Goal: Transaction & Acquisition: Purchase product/service

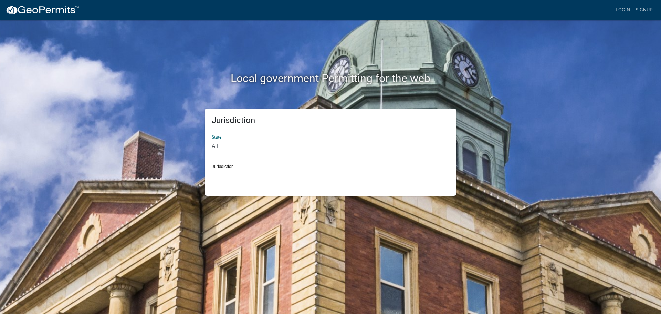
click at [295, 148] on select "All [US_STATE] [US_STATE] [US_STATE] [US_STATE] [US_STATE] [US_STATE] [US_STATE…" at bounding box center [331, 146] width 238 height 14
click at [258, 174] on select "[GEOGRAPHIC_DATA], [US_STATE]" at bounding box center [331, 175] width 238 height 14
click at [242, 146] on select "All [US_STATE] [US_STATE] [US_STATE] [US_STATE] [US_STATE] [US_STATE] [US_STATE…" at bounding box center [331, 146] width 238 height 14
click at [212, 139] on select "All [US_STATE] [US_STATE] [US_STATE] [US_STATE] [US_STATE] [US_STATE] [US_STATE…" at bounding box center [331, 146] width 238 height 14
click at [250, 178] on select "[GEOGRAPHIC_DATA], [US_STATE] [GEOGRAPHIC_DATA], [US_STATE]" at bounding box center [331, 175] width 238 height 14
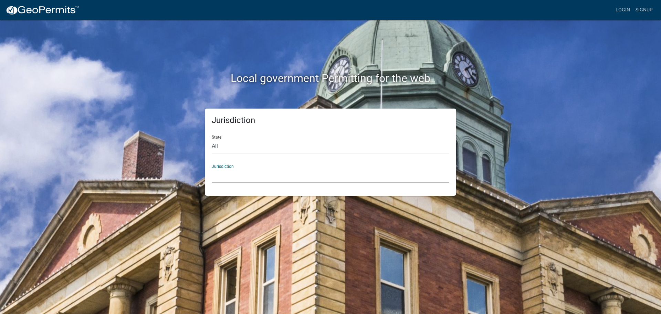
click at [243, 144] on select "All [US_STATE] [US_STATE] [US_STATE] [US_STATE] [US_STATE] [US_STATE] [US_STATE…" at bounding box center [331, 146] width 238 height 14
select select "[US_STATE]"
click at [212, 139] on select "All [US_STATE] [US_STATE] [US_STATE] [US_STATE] [US_STATE] [US_STATE] [US_STATE…" at bounding box center [331, 146] width 238 height 14
click at [249, 176] on select "[GEOGRAPHIC_DATA], [US_STATE][PERSON_NAME][GEOGRAPHIC_DATA], [US_STATE][PERSON_…" at bounding box center [331, 175] width 238 height 14
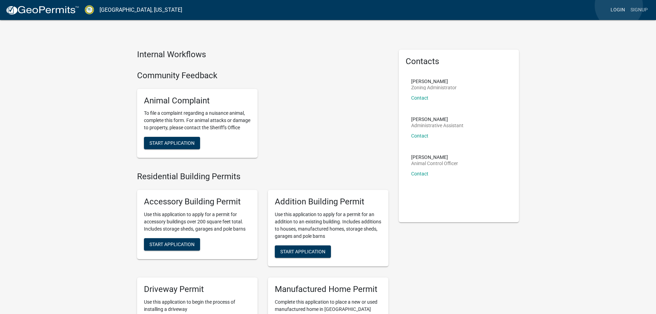
click at [619, 6] on link "Login" at bounding box center [618, 9] width 20 height 13
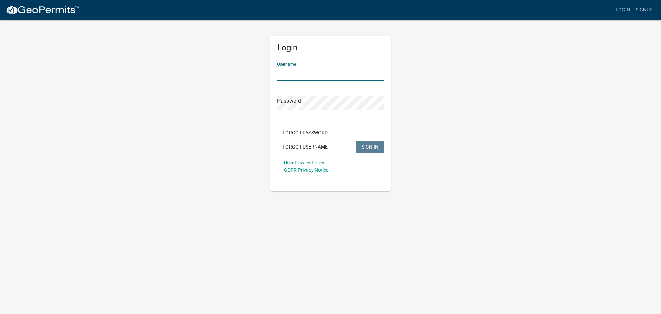
click at [300, 75] on input "Username" at bounding box center [330, 73] width 107 height 14
paste input "[EMAIL_ADDRESS][PERSON_NAME][DOMAIN_NAME]"
type input "[EMAIL_ADDRESS][PERSON_NAME][DOMAIN_NAME]"
click at [370, 146] on span "SIGN IN" at bounding box center [369, 147] width 17 height 6
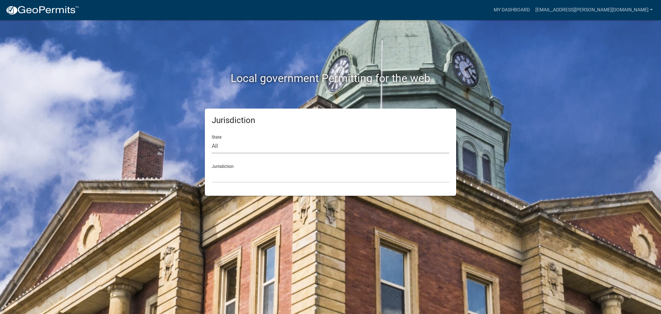
click at [255, 145] on select "All [US_STATE] [US_STATE] [US_STATE] [US_STATE] [US_STATE] [US_STATE] [US_STATE…" at bounding box center [331, 146] width 238 height 14
click at [533, 6] on link "My Dashboard" at bounding box center [512, 9] width 42 height 13
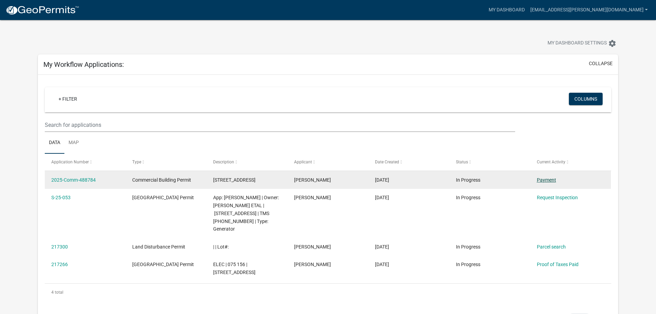
click at [545, 177] on link "Payment" at bounding box center [546, 180] width 19 height 6
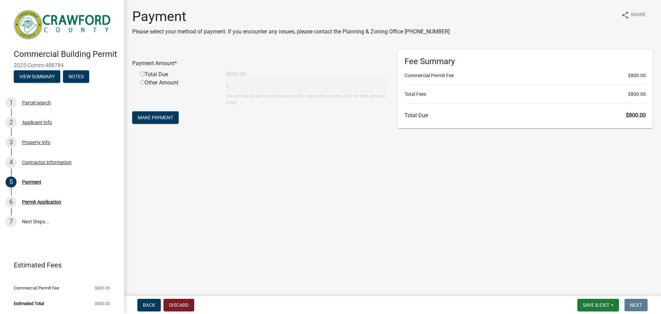
click at [156, 73] on div "Total Due" at bounding box center [178, 74] width 86 height 8
click at [144, 74] on input "radio" at bounding box center [142, 74] width 4 height 4
radio input "true"
type input "800"
click at [157, 119] on span "Make Payment" at bounding box center [155, 118] width 35 height 6
